Goal: Information Seeking & Learning: Find specific fact

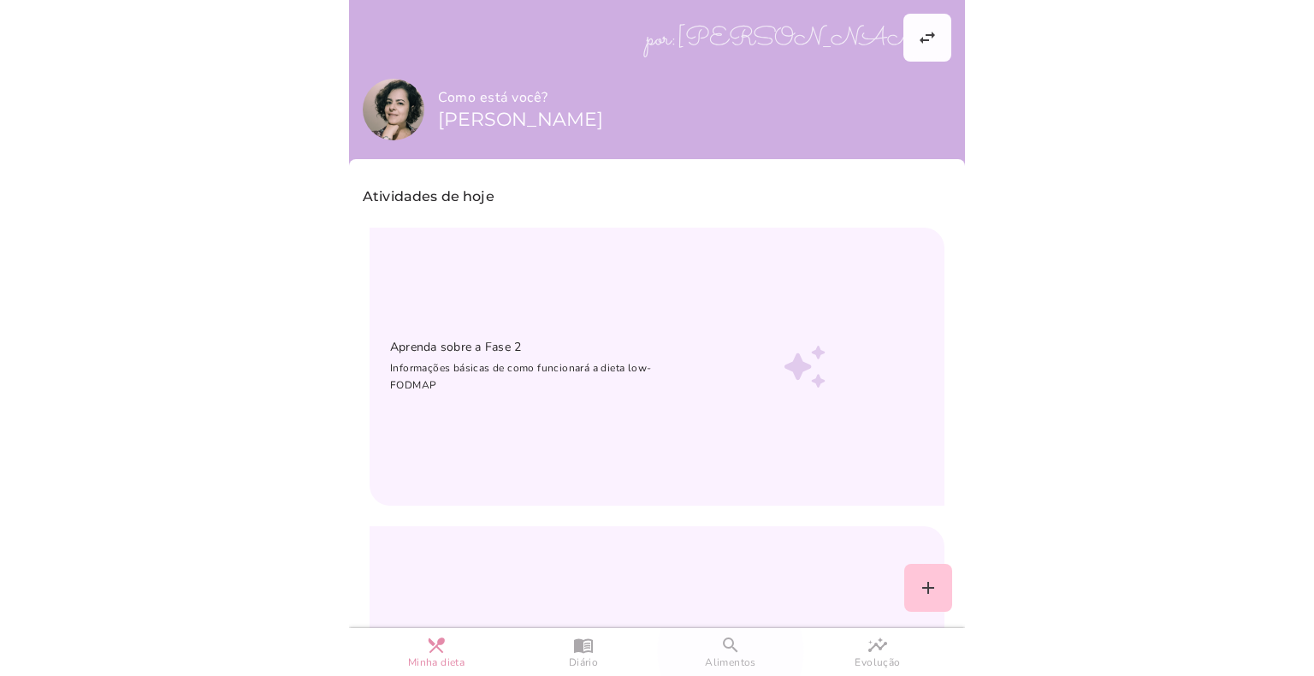
click at [0, 0] on slot "search" at bounding box center [0, 0] width 0 height 0
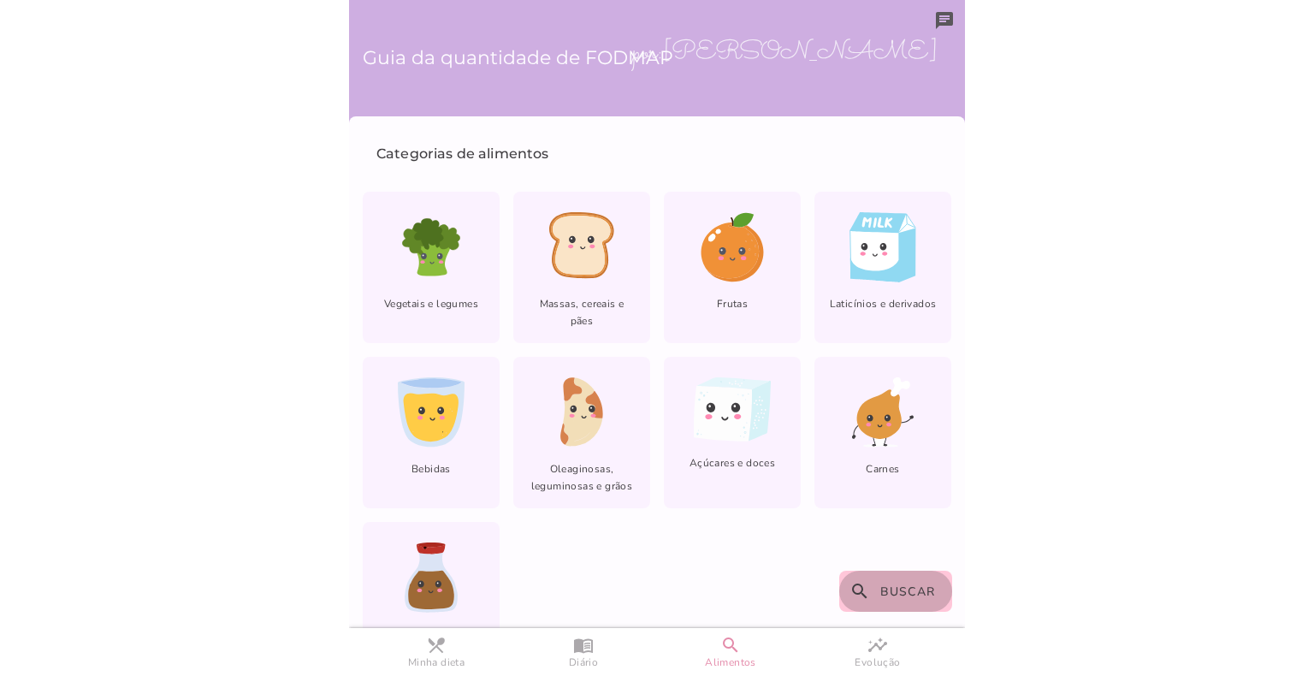
click at [889, 597] on span "Buscar" at bounding box center [909, 592] width 56 height 16
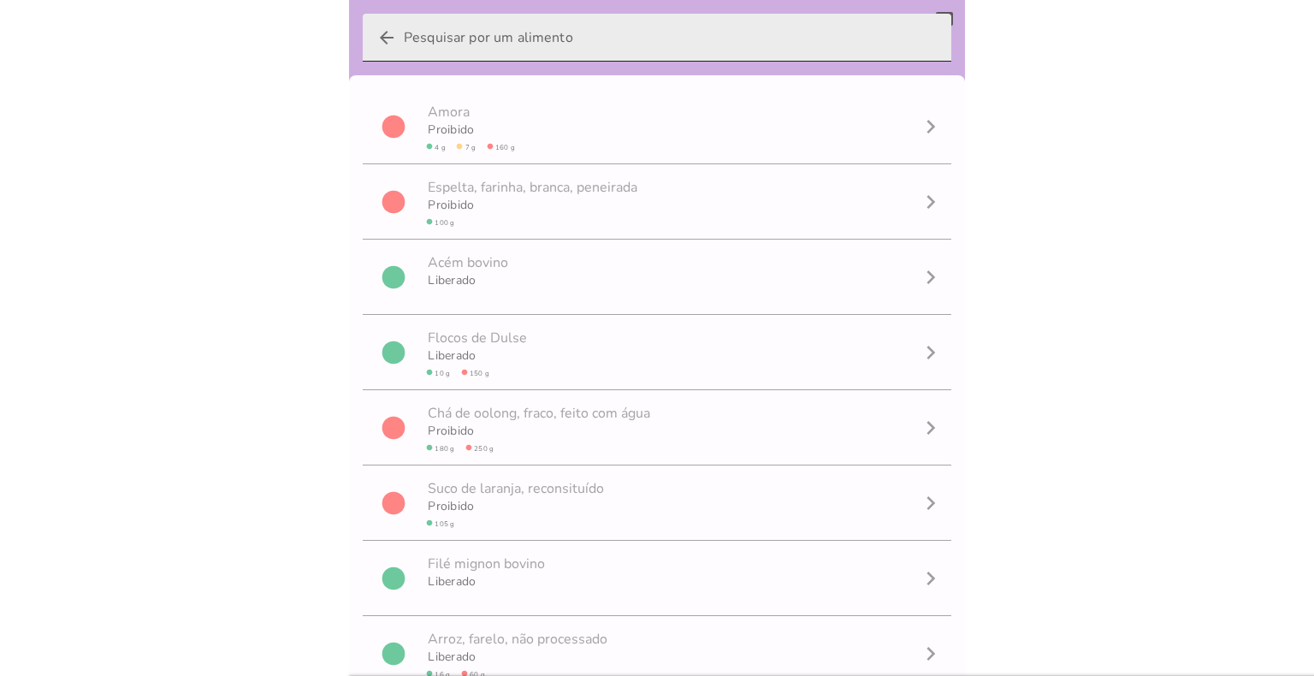
click at [602, 42] on input "arrow_back" at bounding box center [671, 38] width 534 height 48
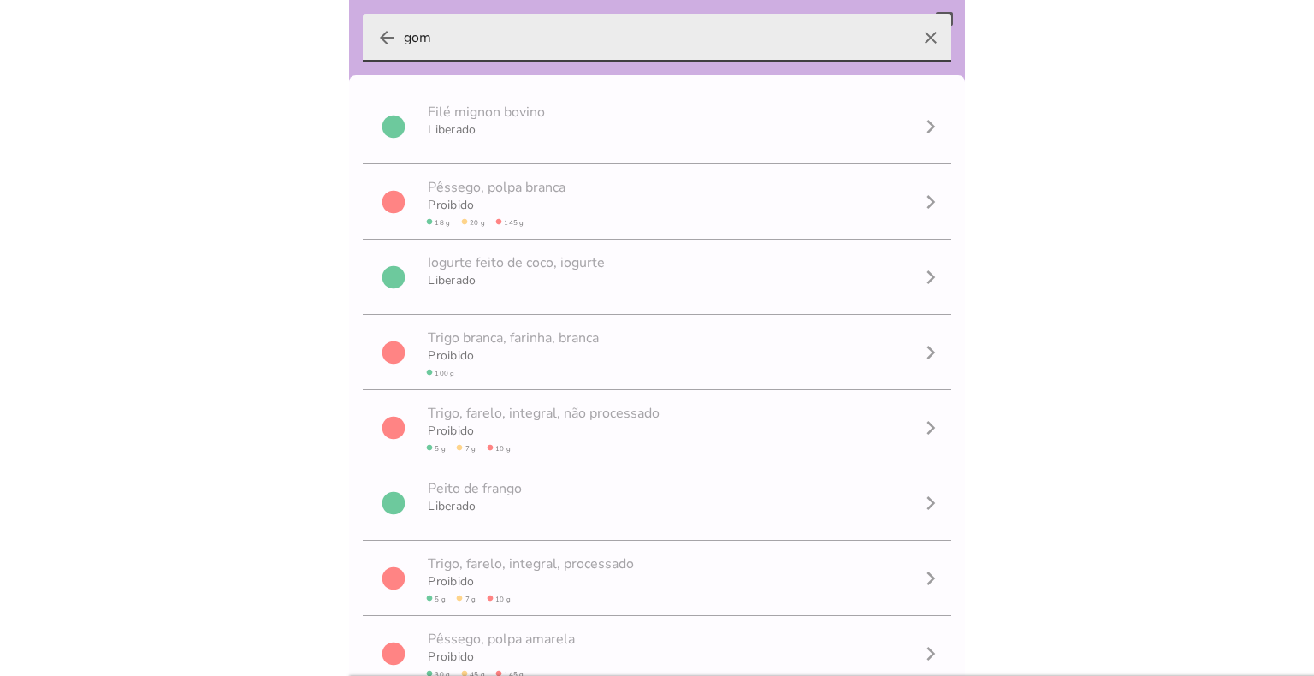
type input "goma"
